Goal: Task Accomplishment & Management: Use online tool/utility

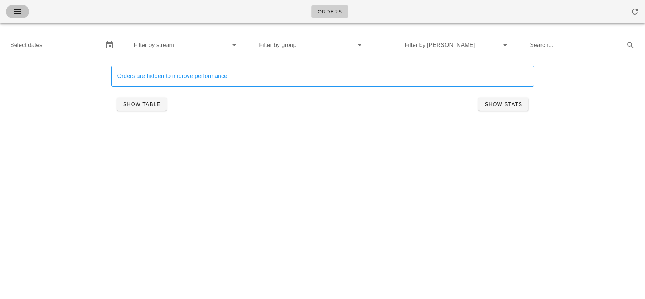
click at [11, 6] on button "button" at bounding box center [17, 11] width 23 height 13
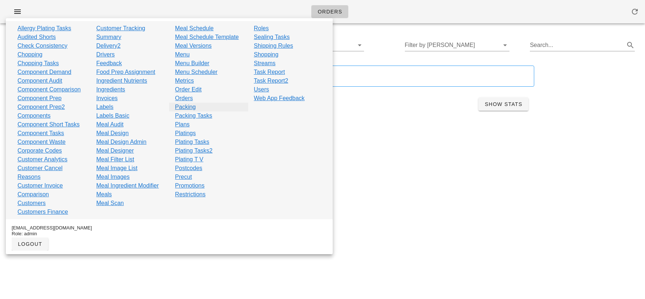
click at [184, 107] on link "Packing" at bounding box center [185, 107] width 21 height 9
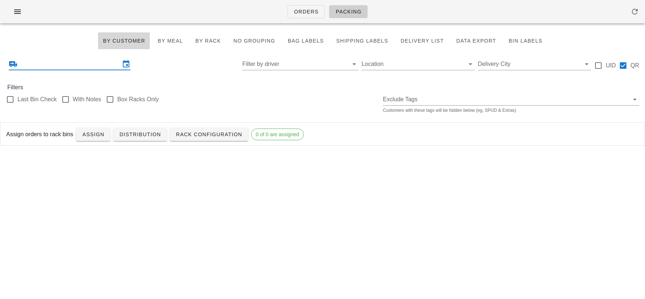
click at [83, 62] on input "text" at bounding box center [69, 64] width 101 height 12
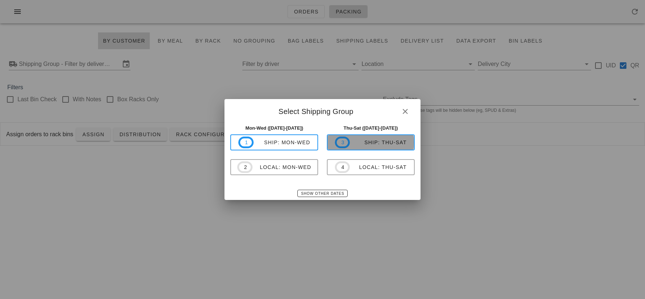
click at [380, 143] on div "ship: Thu-Sat" at bounding box center [378, 143] width 57 height 6
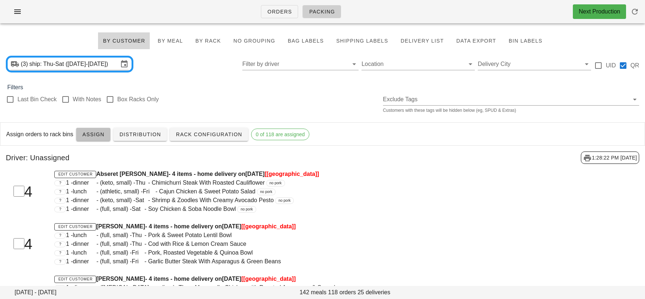
click at [87, 136] on span "Assign" at bounding box center [93, 135] width 23 height 6
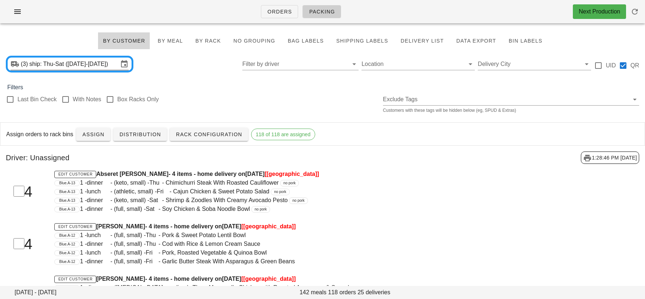
click at [75, 66] on input "ship: Thu-Sat ([DATE]-[DATE])" at bounding box center [74, 64] width 89 height 12
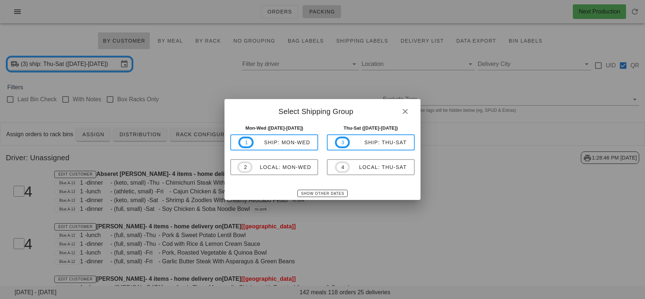
click at [372, 175] on div "Thu-Sat ([DATE]-[DATE]) 3 ship: Thu-Sat 4 local: Thu-Sat" at bounding box center [371, 154] width 97 height 68
click at [370, 170] on div "local: Thu-Sat" at bounding box center [378, 167] width 57 height 6
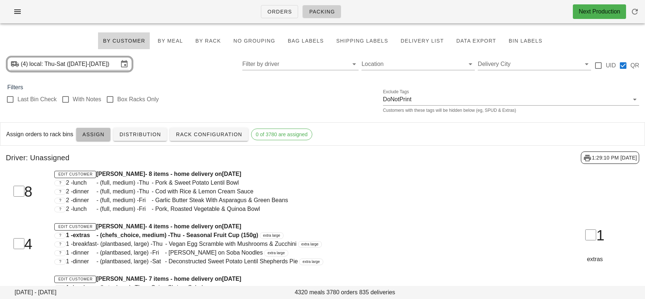
click at [103, 134] on span "Assign" at bounding box center [93, 135] width 23 height 6
